Goal: Task Accomplishment & Management: Use online tool/utility

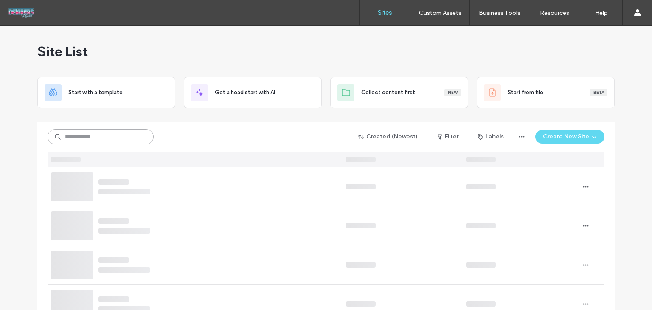
drag, startPoint x: 0, startPoint y: 0, endPoint x: 116, endPoint y: 136, distance: 178.5
click at [117, 135] on input at bounding box center [101, 136] width 106 height 15
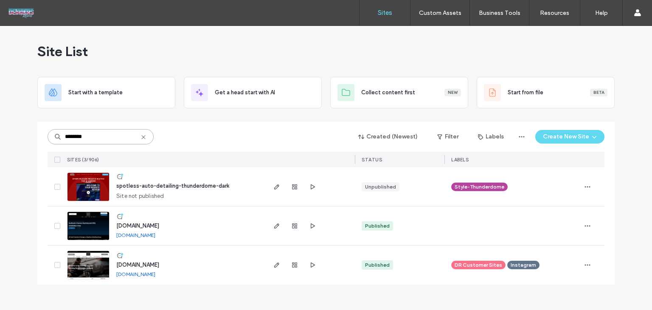
type input "********"
click at [158, 187] on span "spotless-auto-detailing-thunderdome-dark" at bounding box center [172, 186] width 113 height 6
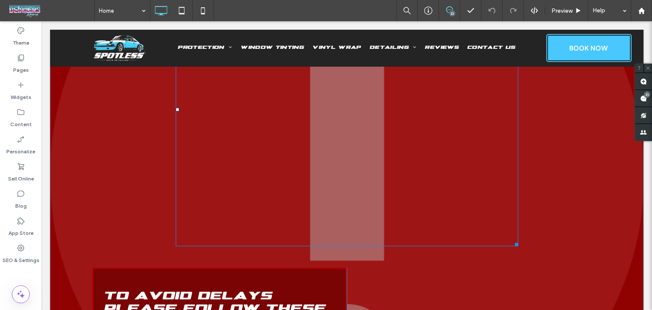
scroll to position [297, 0]
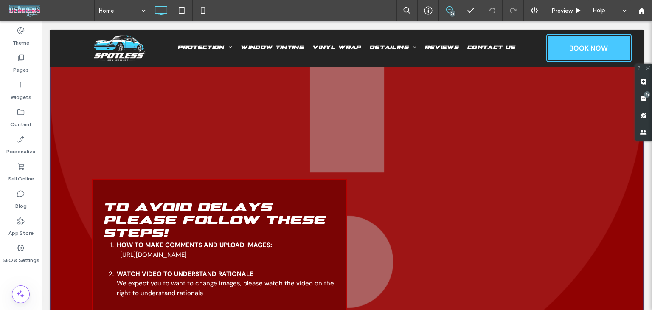
drag, startPoint x: 628, startPoint y: 101, endPoint x: 596, endPoint y: 170, distance: 75.6
click at [632, 101] on div "STOP! Please Read & Watch the 2 Videos Please Watch the Video + Read Comments T…" at bounding box center [346, 87] width 593 height 708
click at [638, 100] on span at bounding box center [643, 98] width 17 height 17
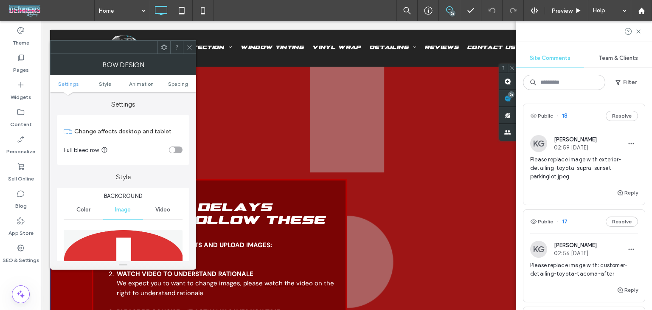
click at [192, 46] on icon at bounding box center [189, 47] width 6 height 6
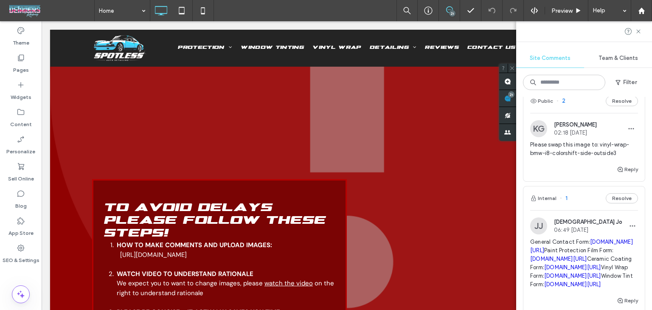
scroll to position [2117, 0]
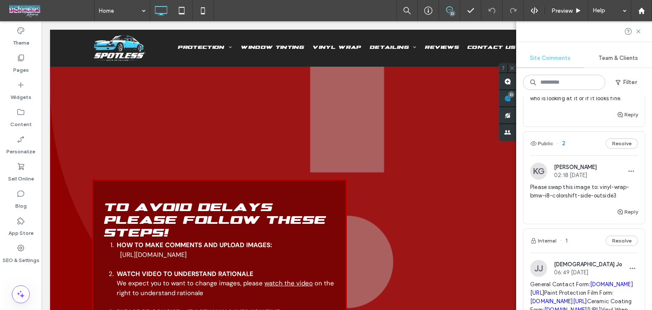
click at [582, 134] on div "Public 2 Resolve" at bounding box center [583, 144] width 121 height 24
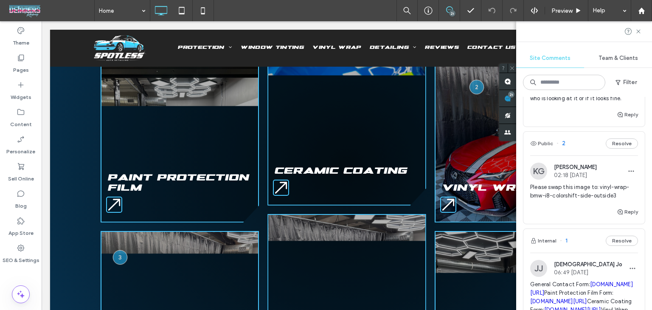
scroll to position [0, 0]
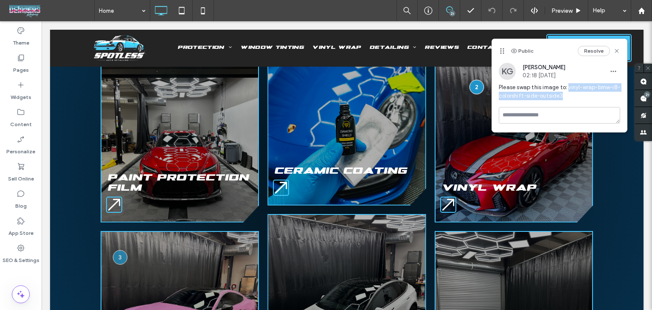
drag, startPoint x: 569, startPoint y: 97, endPoint x: 567, endPoint y: 87, distance: 9.8
click at [567, 87] on span "Please swap this image to: vinyl-wrap-bmw-i8-colorshift-side-outside3" at bounding box center [559, 91] width 121 height 17
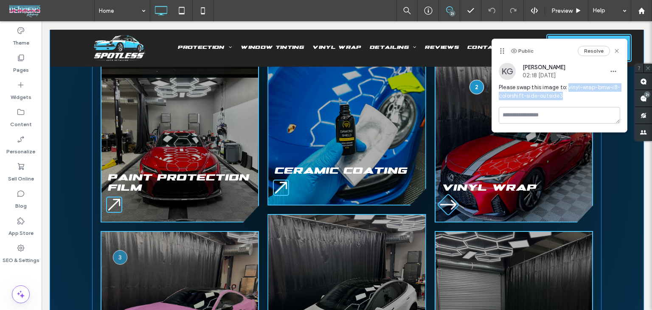
copy span "vinyl-wrap-bmw-i8-colorshift-side-outside3"
